Goal: Task Accomplishment & Management: Manage account settings

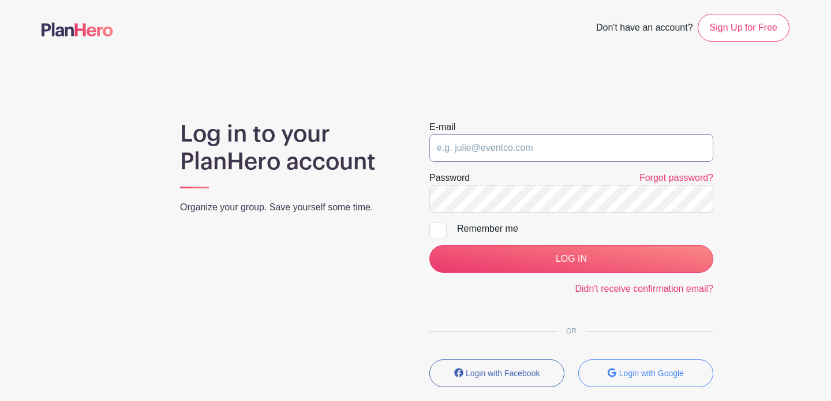
type input "[EMAIL_ADDRESS][DOMAIN_NAME]"
click at [572, 259] on input "LOG IN" at bounding box center [572, 259] width 284 height 28
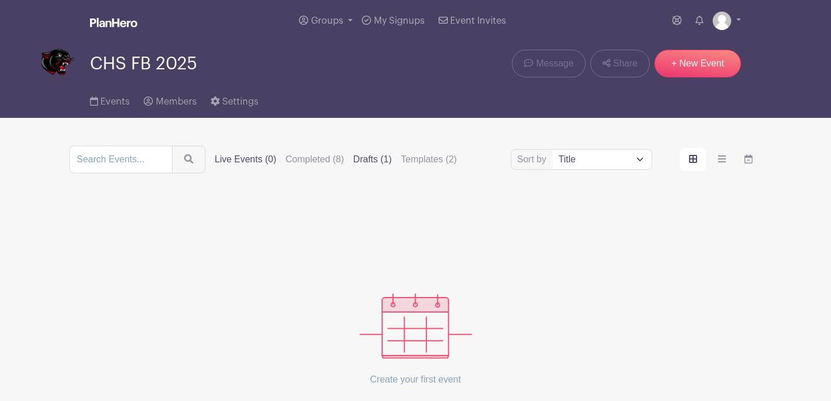
click at [387, 162] on label "Drafts (1)" at bounding box center [372, 159] width 39 height 14
click at [0, 0] on input "Drafts (1)" at bounding box center [0, 0] width 0 height 0
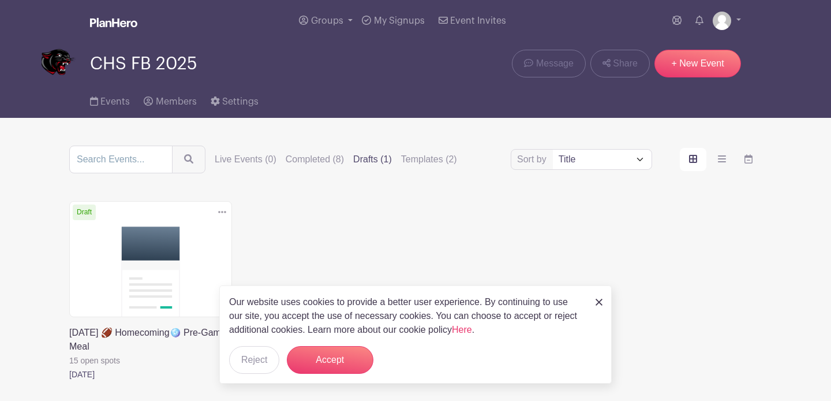
click at [69, 381] on link at bounding box center [69, 381] width 0 height 0
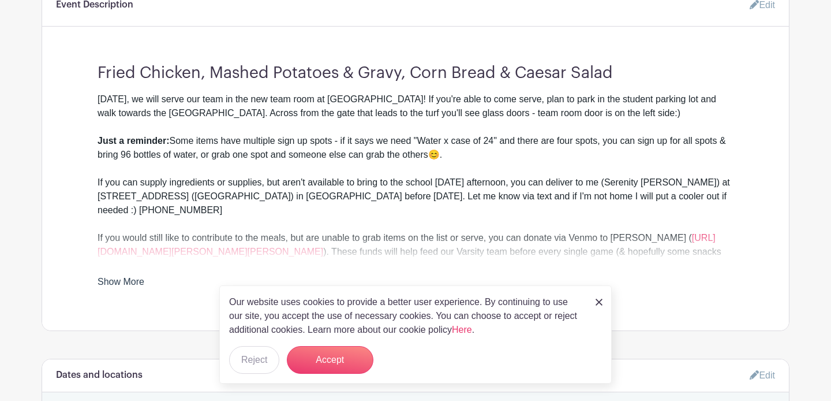
scroll to position [385, 0]
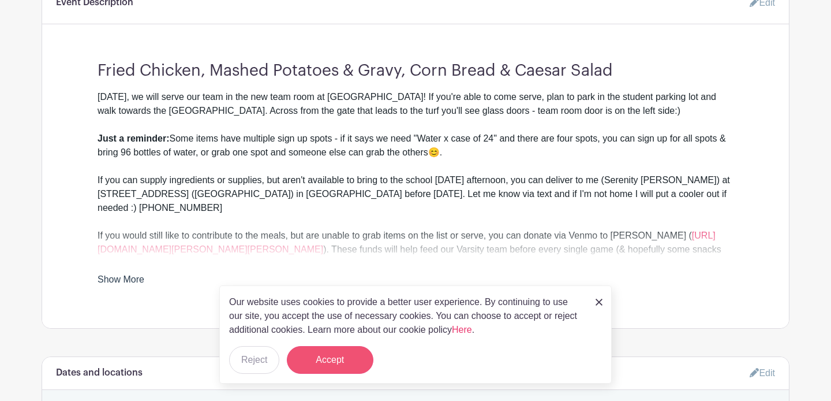
click at [349, 365] on button "Accept" at bounding box center [330, 360] width 87 height 28
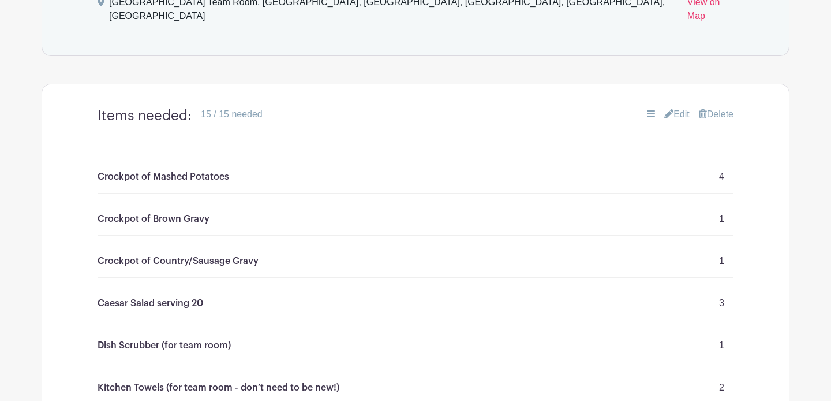
scroll to position [829, 0]
click at [676, 108] on link "Edit" at bounding box center [677, 115] width 25 height 14
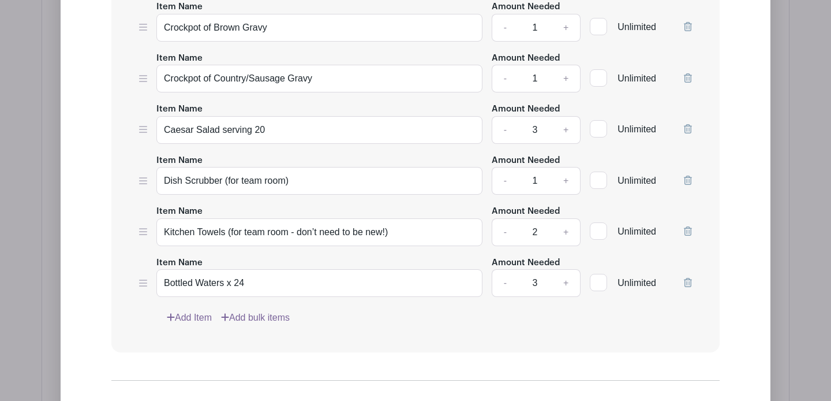
scroll to position [1259, 0]
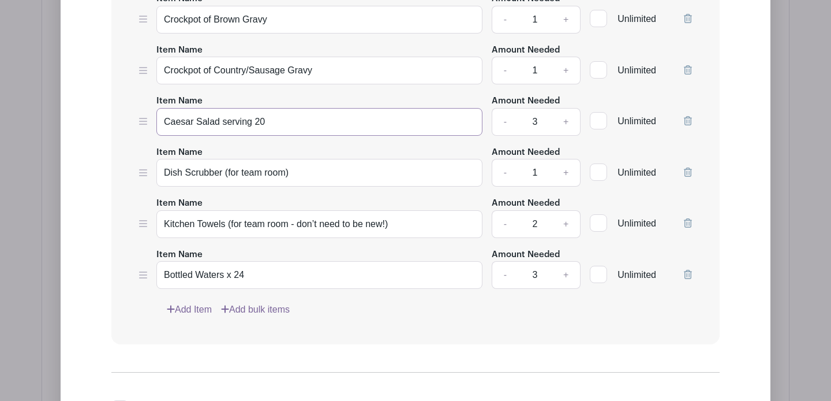
click at [294, 110] on input "Caesar Salad serving 20" at bounding box center [319, 122] width 326 height 28
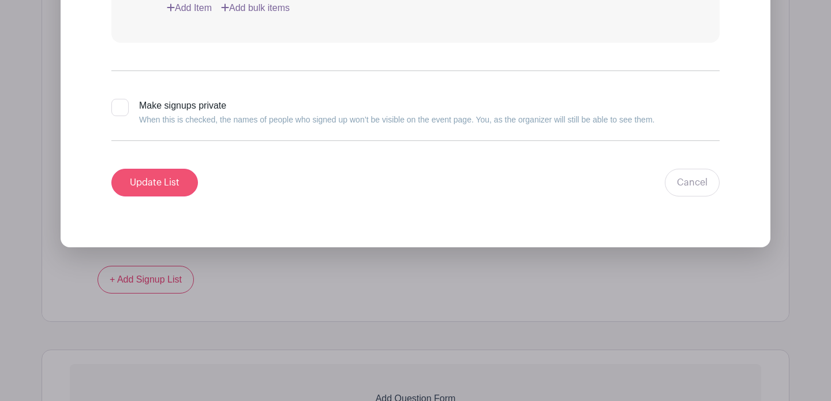
type input "Caesar Salad serving 25"
click at [186, 170] on input "Update List" at bounding box center [154, 183] width 87 height 28
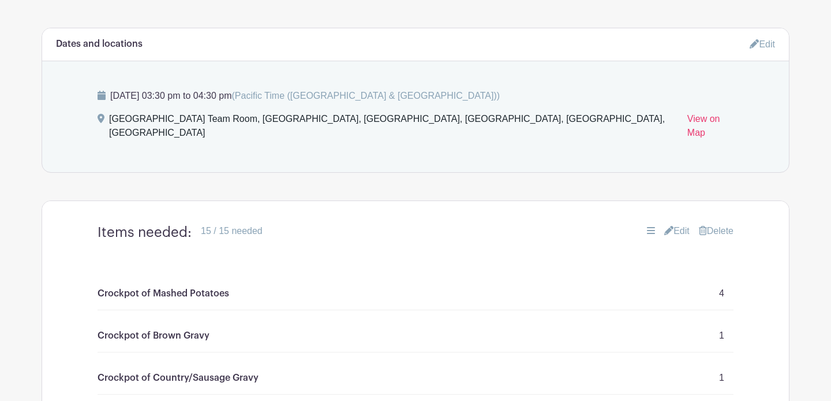
scroll to position [665, 0]
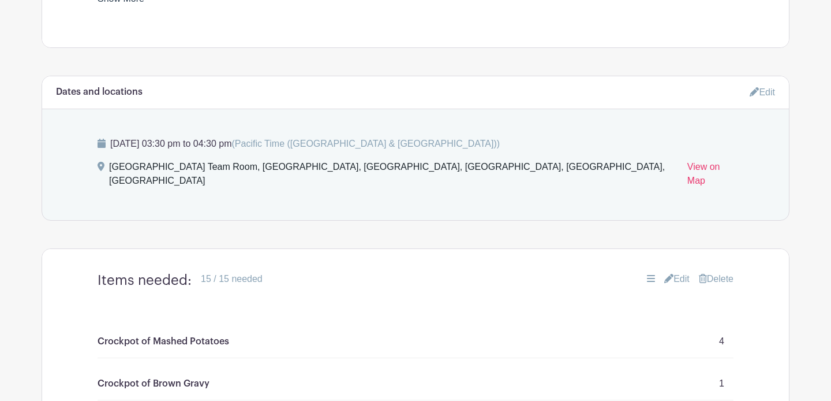
click at [756, 90] on icon at bounding box center [754, 91] width 9 height 9
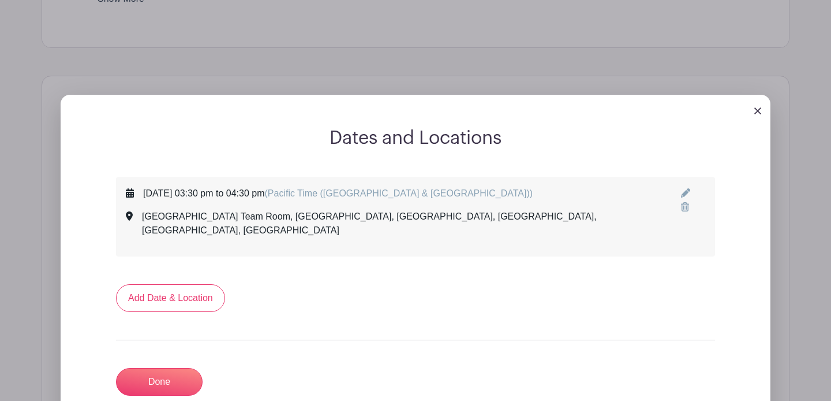
click at [681, 196] on icon at bounding box center [685, 192] width 9 height 9
select select "9"
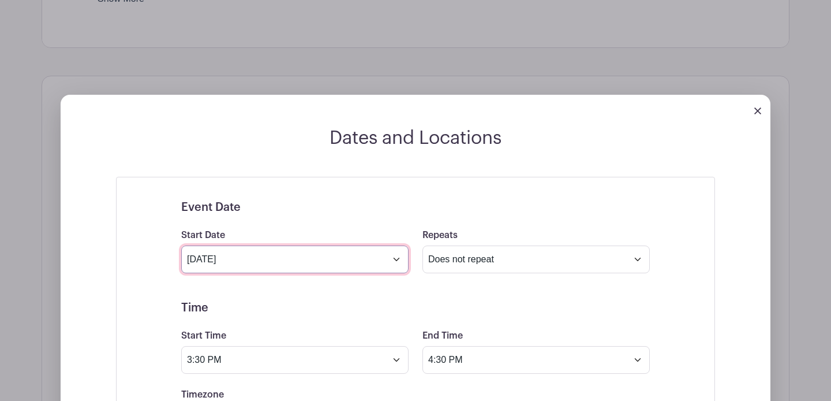
click at [391, 256] on input "[DATE]" at bounding box center [294, 259] width 227 height 28
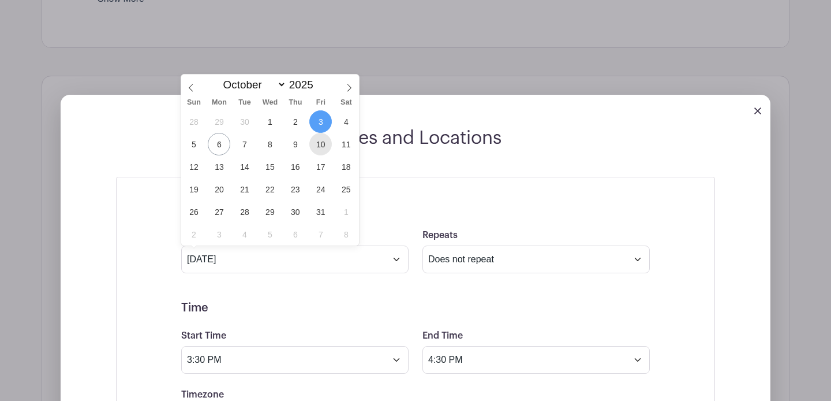
click at [317, 145] on span "10" at bounding box center [320, 144] width 23 height 23
type input "[DATE]"
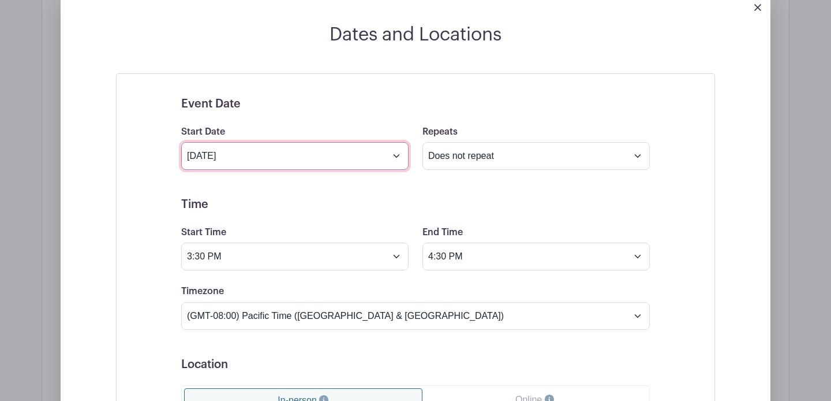
scroll to position [868, 0]
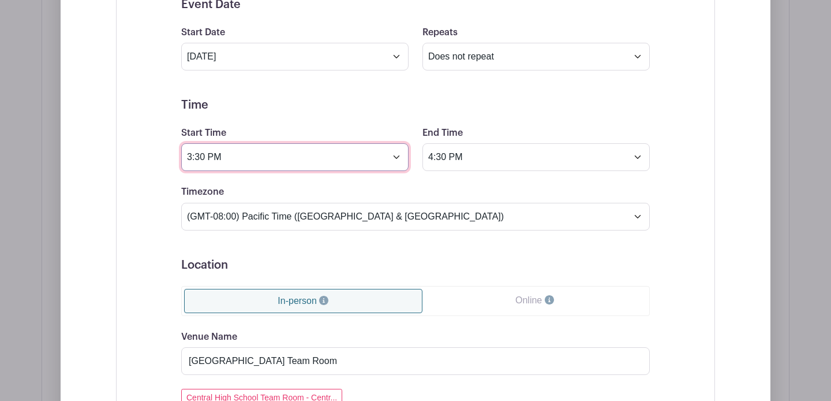
click at [395, 155] on input "3:30 PM" at bounding box center [294, 157] width 227 height 28
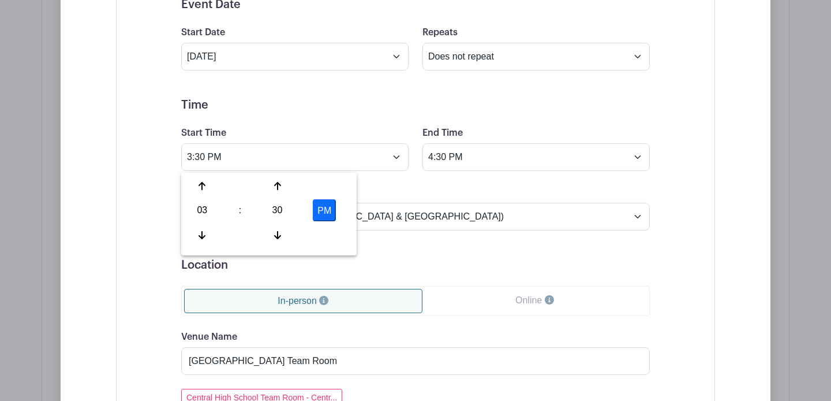
click at [434, 192] on div "Timezone (GMT-12:00) International Date Line West (GMT-11:00) [US_STATE] (GMT-1…" at bounding box center [415, 207] width 483 height 45
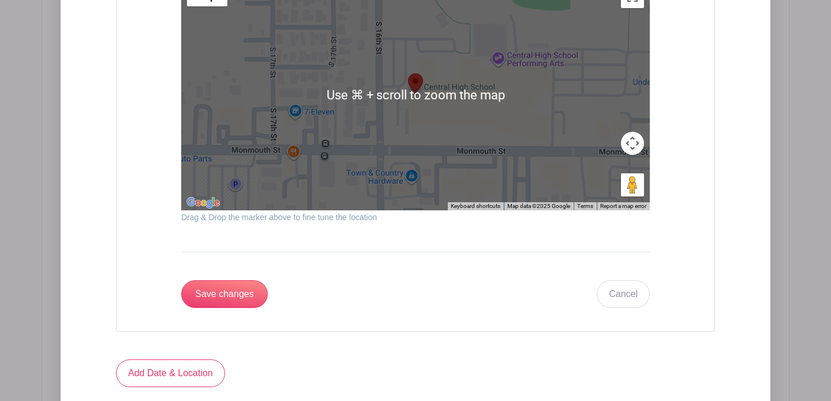
scroll to position [1485, 0]
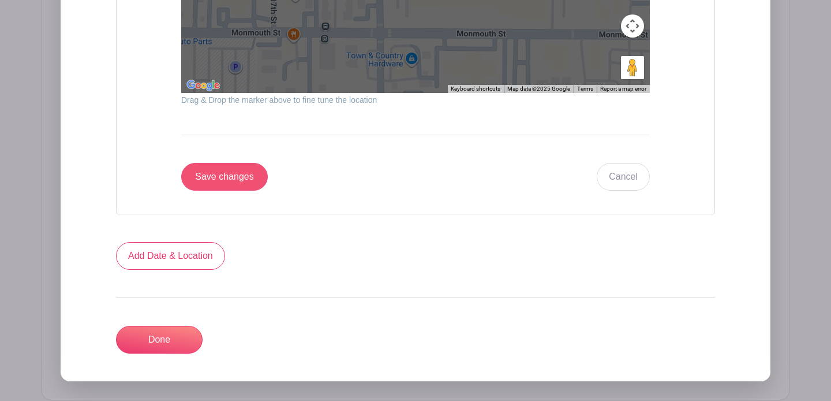
click at [237, 180] on input "Save changes" at bounding box center [224, 177] width 87 height 28
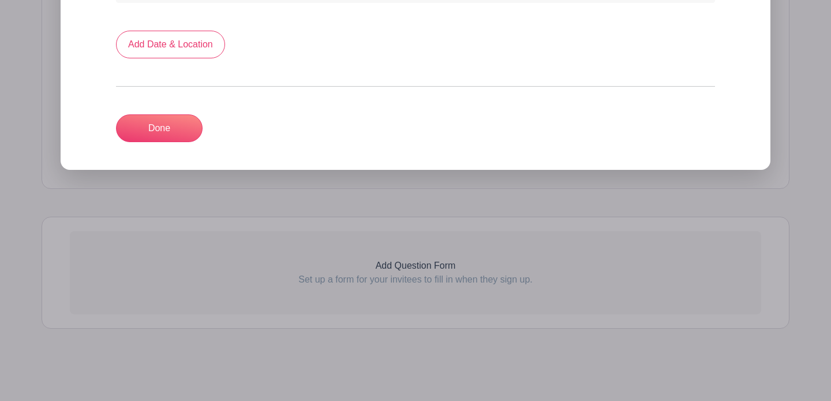
scroll to position [905, 0]
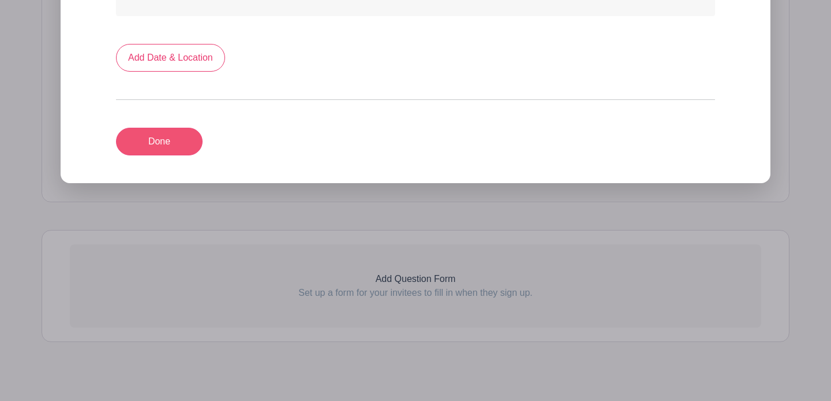
click at [180, 128] on link "Done" at bounding box center [159, 142] width 87 height 28
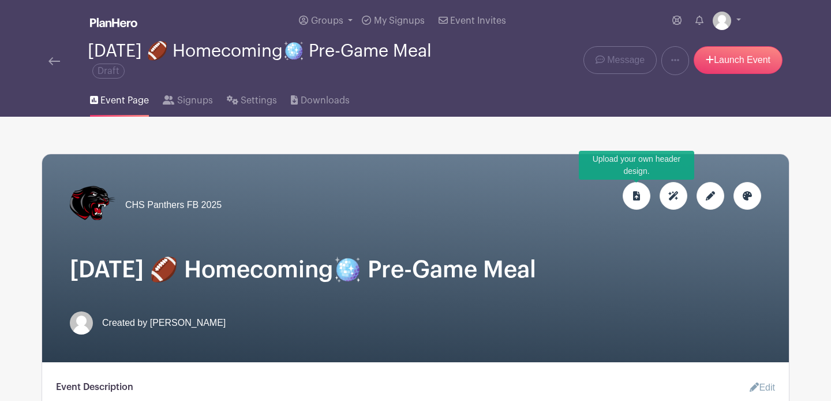
scroll to position [0, 0]
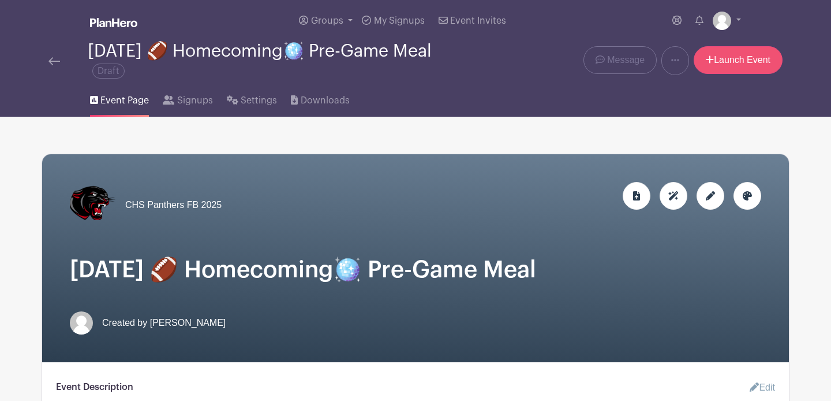
click at [740, 64] on link "Launch Event" at bounding box center [738, 60] width 89 height 28
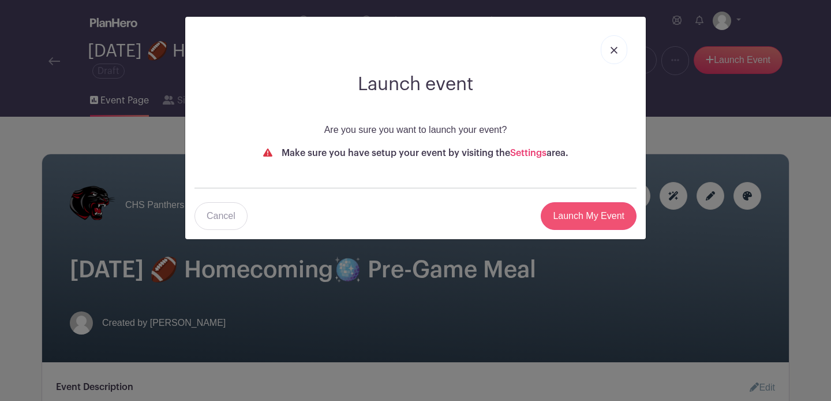
click at [602, 218] on input "Launch My Event" at bounding box center [589, 216] width 96 height 28
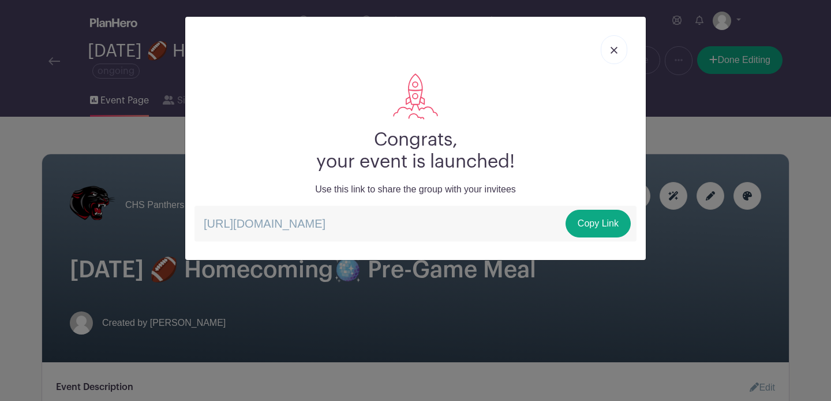
click at [602, 218] on link "Copy Link" at bounding box center [598, 224] width 65 height 28
click at [599, 225] on link "Copy Link" at bounding box center [598, 224] width 65 height 28
